Goal: Check status: Check status

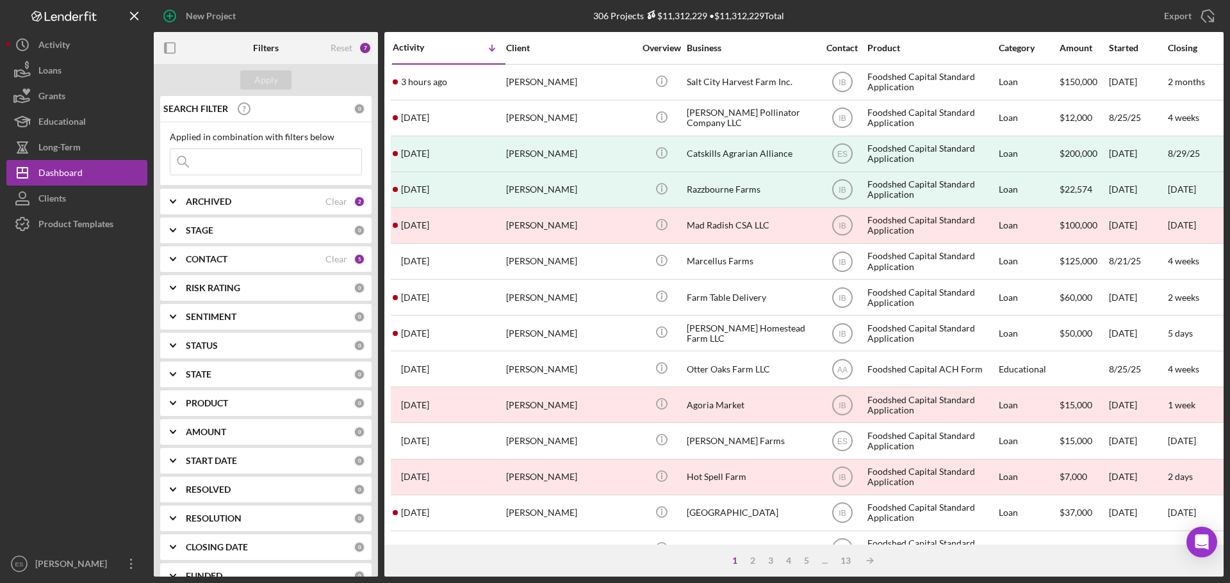
click at [229, 157] on input at bounding box center [265, 162] width 191 height 26
click at [217, 204] on b "ARCHIVED" at bounding box center [208, 202] width 45 height 10
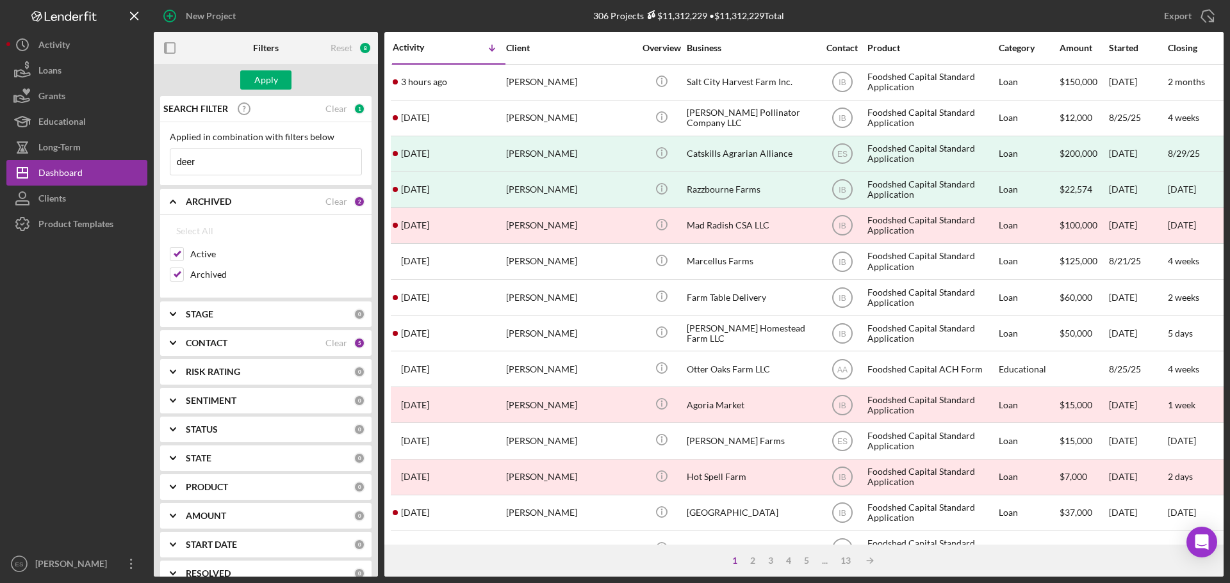
click at [222, 167] on input "deer" at bounding box center [265, 162] width 191 height 26
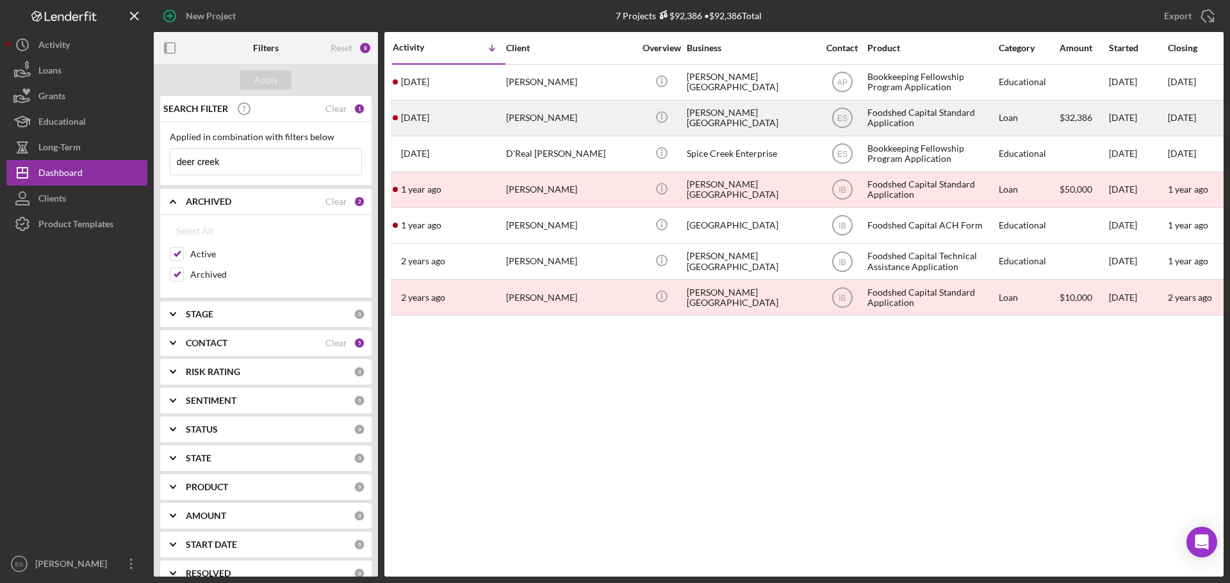
type input "deer creek"
click at [760, 127] on div "Harper Deer Creek Farm" at bounding box center [751, 118] width 128 height 34
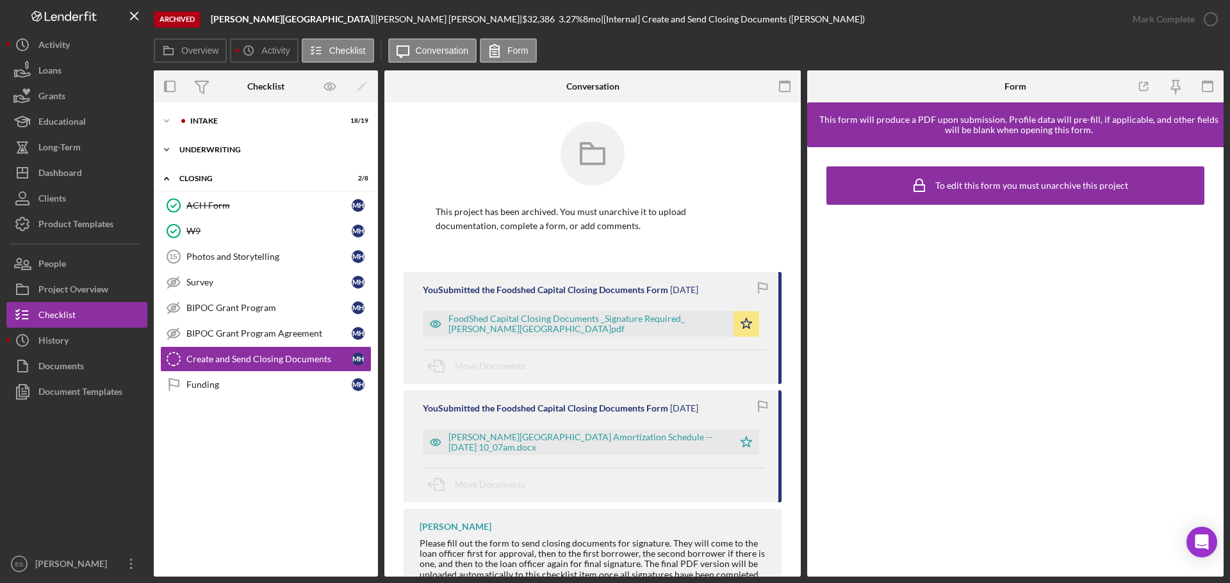
click at [209, 147] on div "Underwriting" at bounding box center [270, 150] width 183 height 8
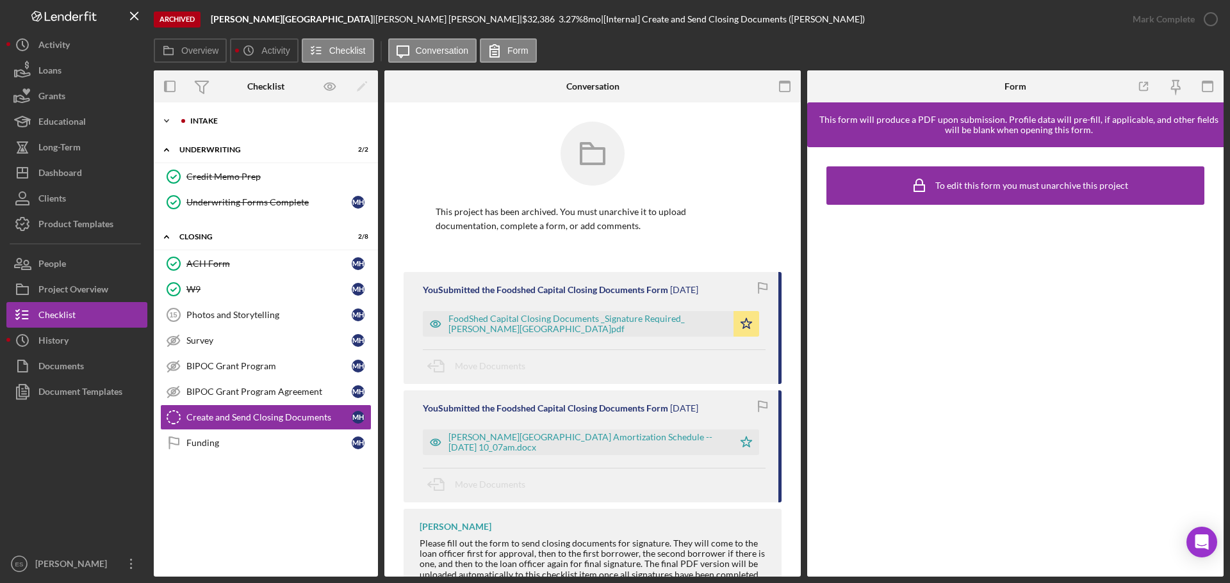
click at [228, 120] on div "Intake" at bounding box center [276, 121] width 172 height 8
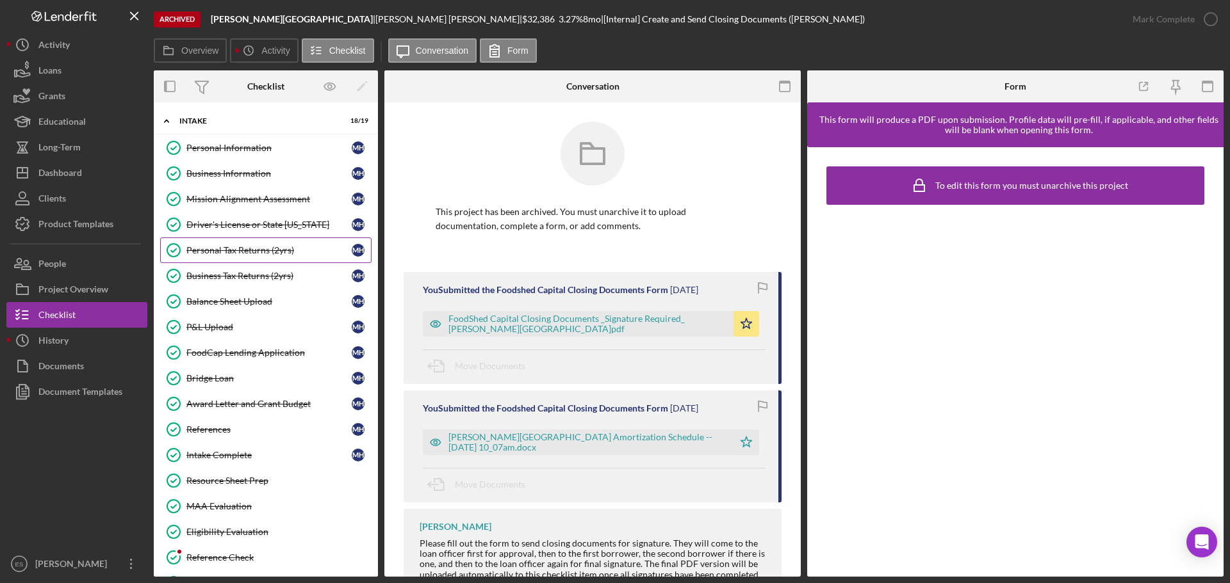
click at [269, 252] on div "Personal Tax Returns (2yrs)" at bounding box center [268, 250] width 165 height 10
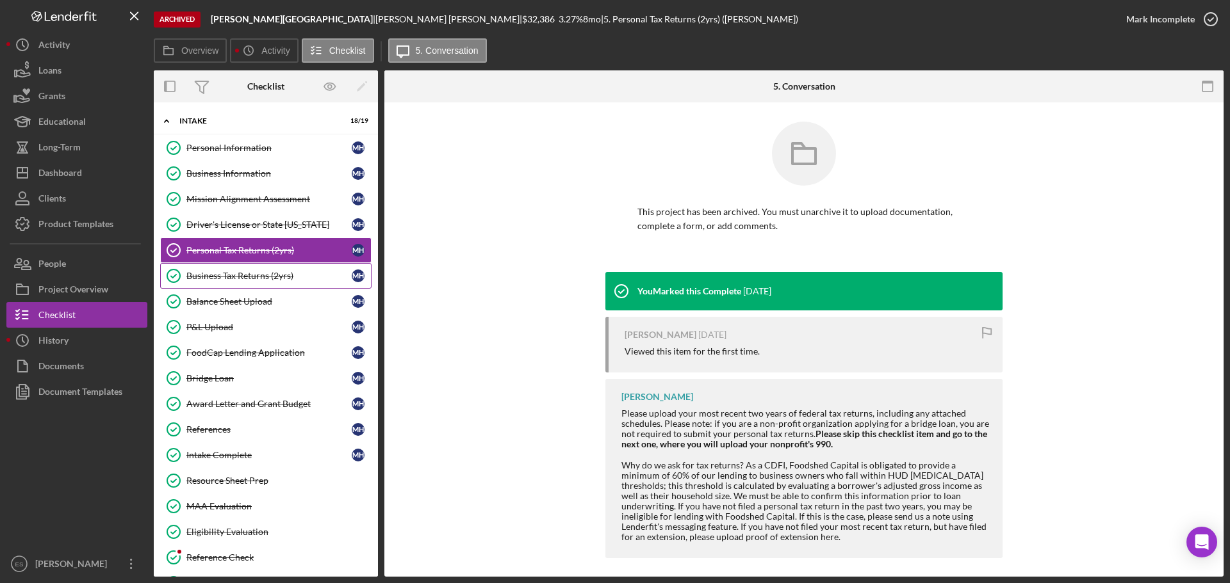
click at [275, 272] on div "Business Tax Returns (2yrs)" at bounding box center [268, 276] width 165 height 10
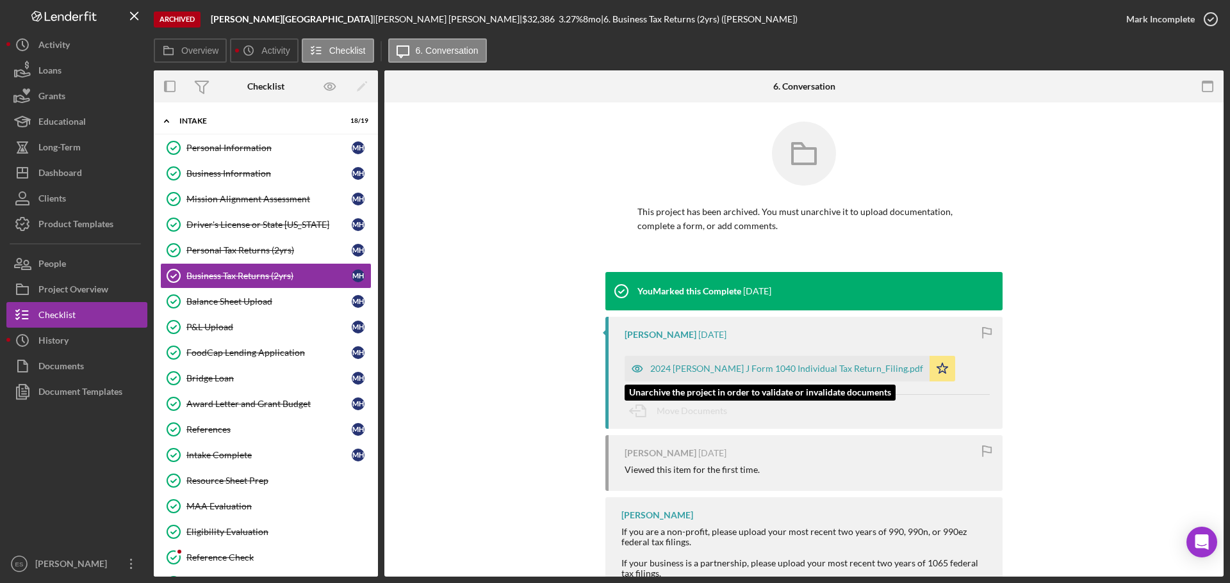
click at [696, 369] on div "2024 [PERSON_NAME] J Form 1040 Individual Tax Return_Filing.pdf" at bounding box center [786, 369] width 273 height 10
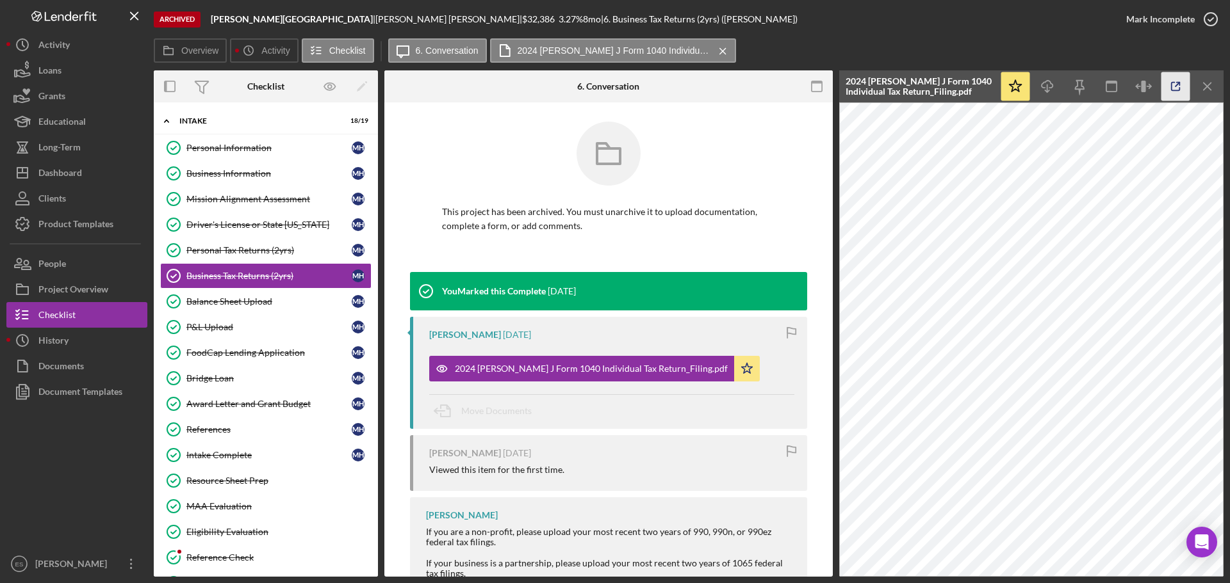
click at [1176, 86] on line "button" at bounding box center [1177, 85] width 4 height 4
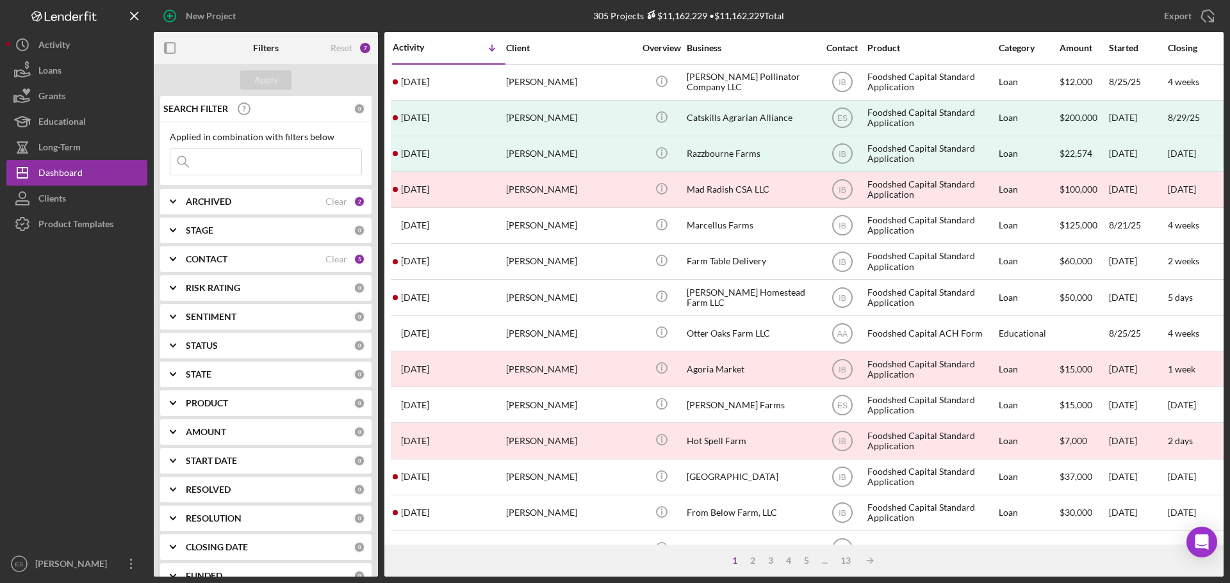
click at [229, 169] on input at bounding box center [265, 162] width 191 height 26
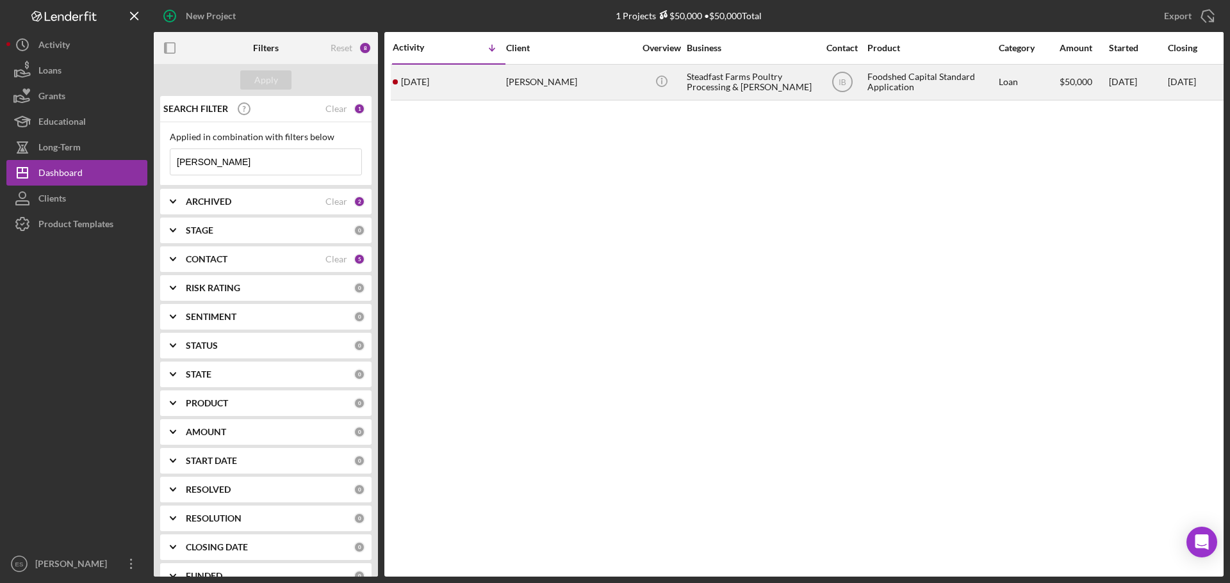
type input "jared"
click at [594, 84] on div "Jared McCool" at bounding box center [570, 82] width 128 height 34
